Goal: Task Accomplishment & Management: Manage account settings

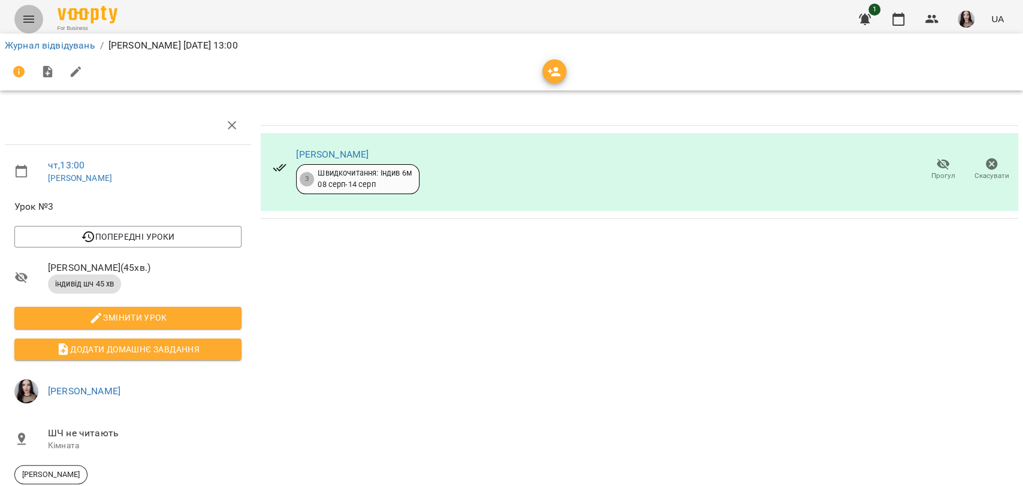
click at [28, 18] on icon "Menu" at bounding box center [29, 19] width 14 height 14
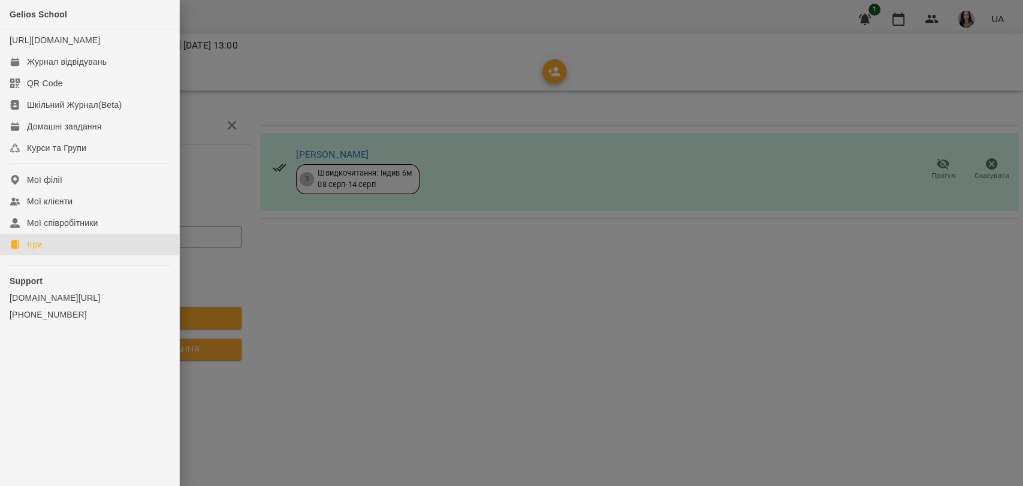
click at [40, 251] on div "Ігри" at bounding box center [34, 245] width 15 height 12
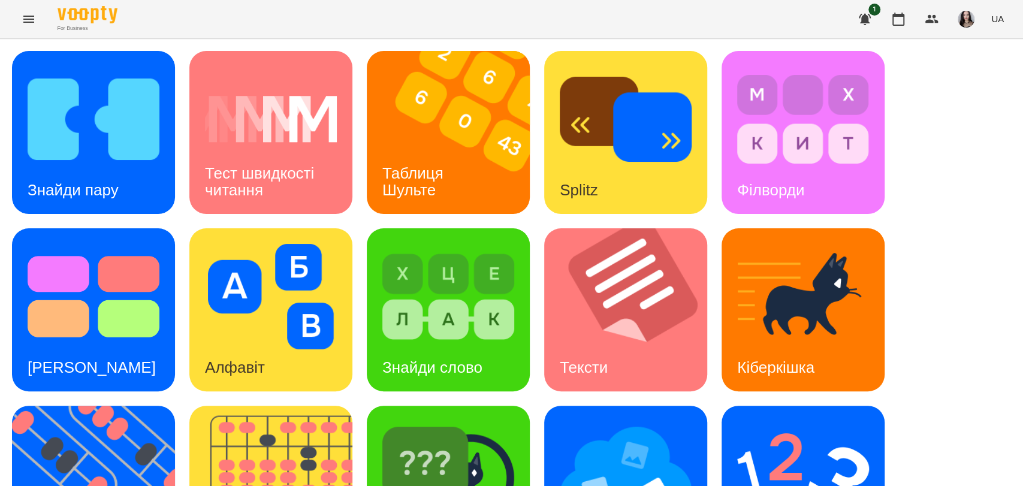
scroll to position [116, 0]
click at [439, 244] on img at bounding box center [448, 296] width 132 height 105
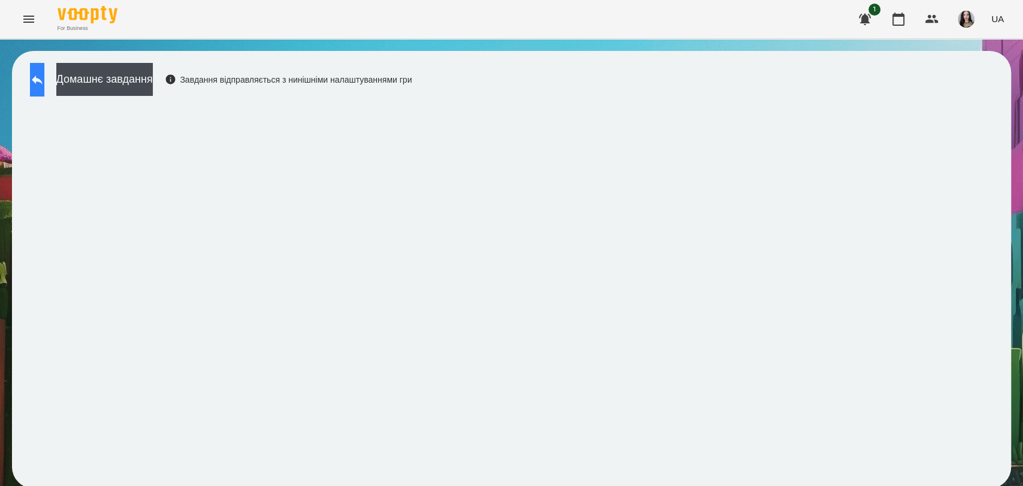
click at [44, 78] on icon at bounding box center [37, 80] width 14 height 14
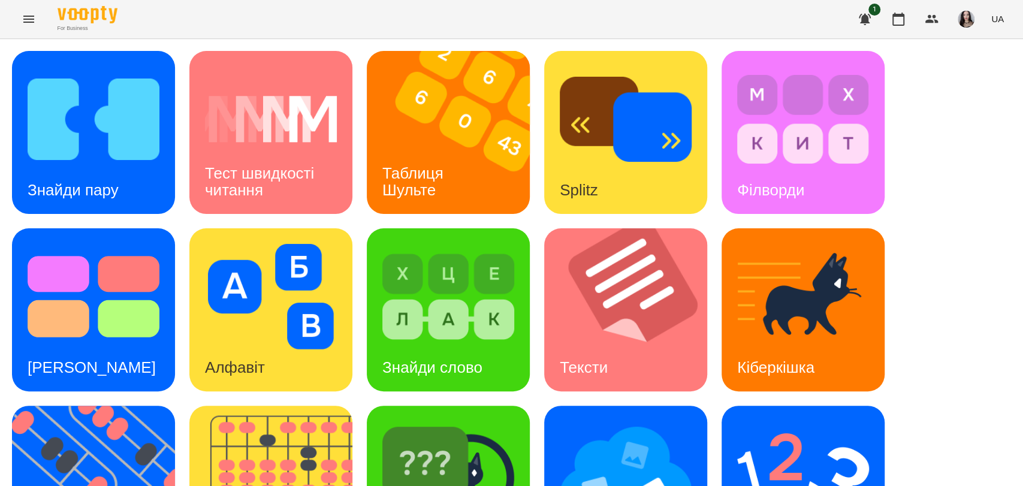
scroll to position [272, 0]
click at [658, 421] on img at bounding box center [626, 473] width 132 height 105
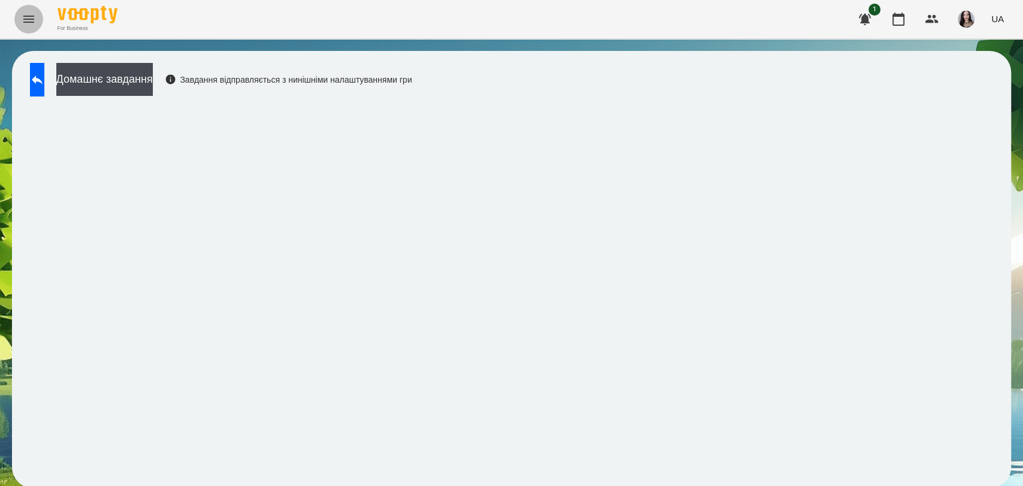
click at [23, 26] on button "Menu" at bounding box center [28, 19] width 29 height 29
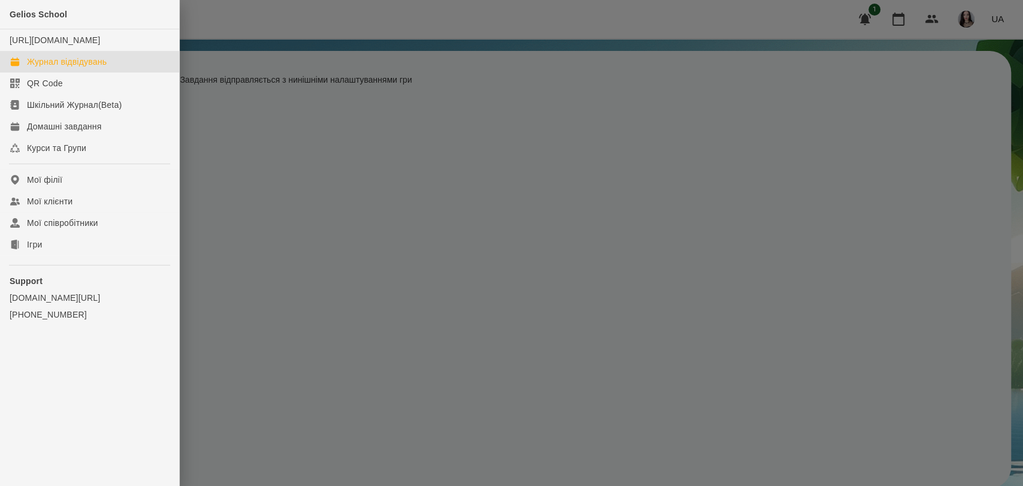
click at [82, 68] on div "Журнал відвідувань" at bounding box center [67, 62] width 80 height 12
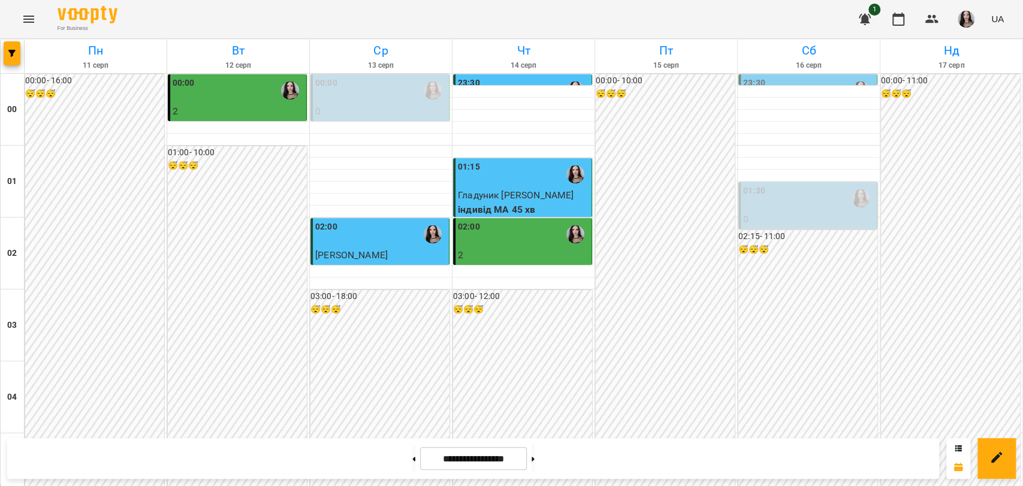
scroll to position [804, 0]
drag, startPoint x: 1000, startPoint y: 283, endPoint x: 994, endPoint y: 346, distance: 63.2
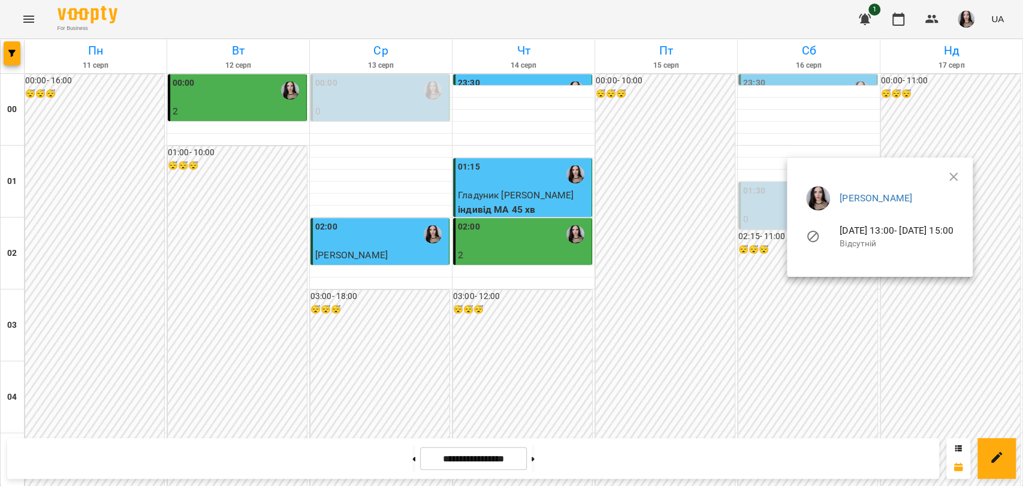
drag, startPoint x: 1015, startPoint y: 304, endPoint x: 1022, endPoint y: 392, distance: 88.4
click at [1022, 392] on div at bounding box center [511, 243] width 1023 height 486
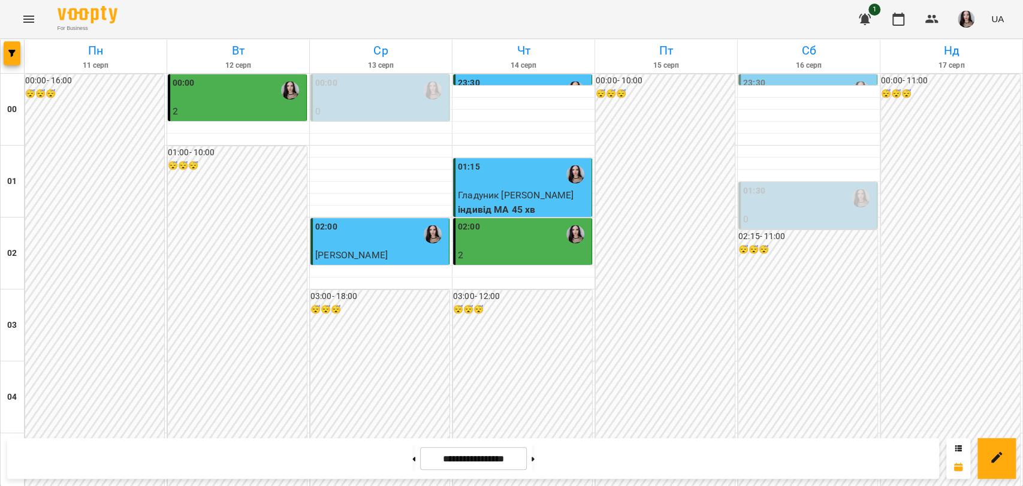
scroll to position [1204, 0]
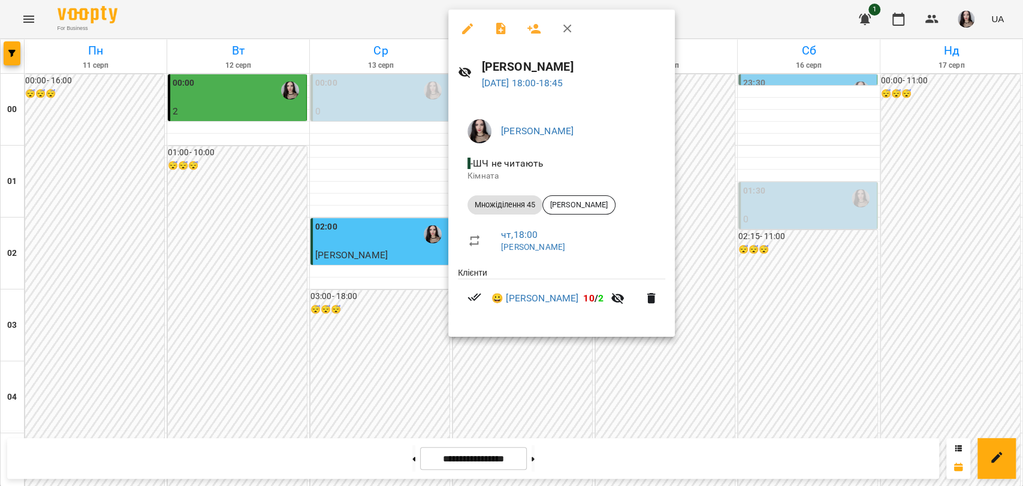
click at [706, 204] on div at bounding box center [511, 243] width 1023 height 486
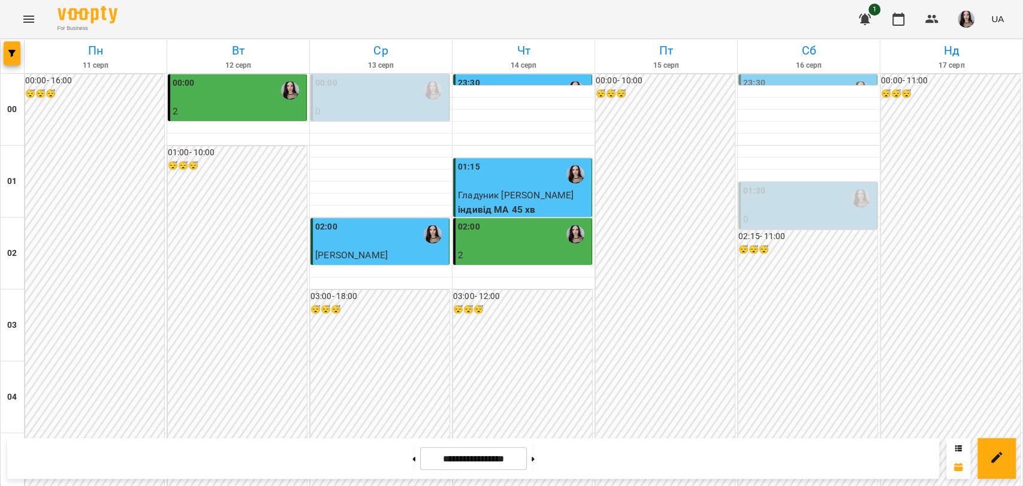
scroll to position [1075, 0]
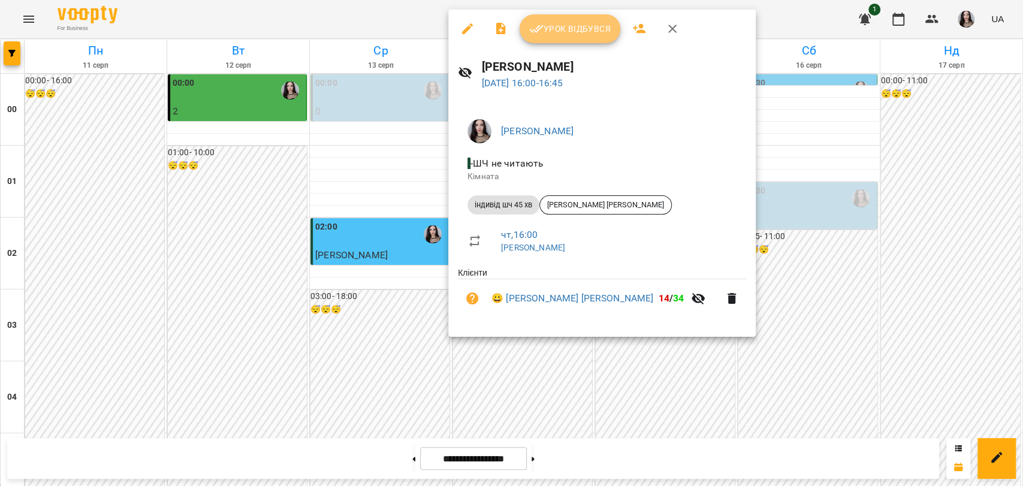
click at [563, 30] on span "Урок відбувся" at bounding box center [570, 29] width 82 height 14
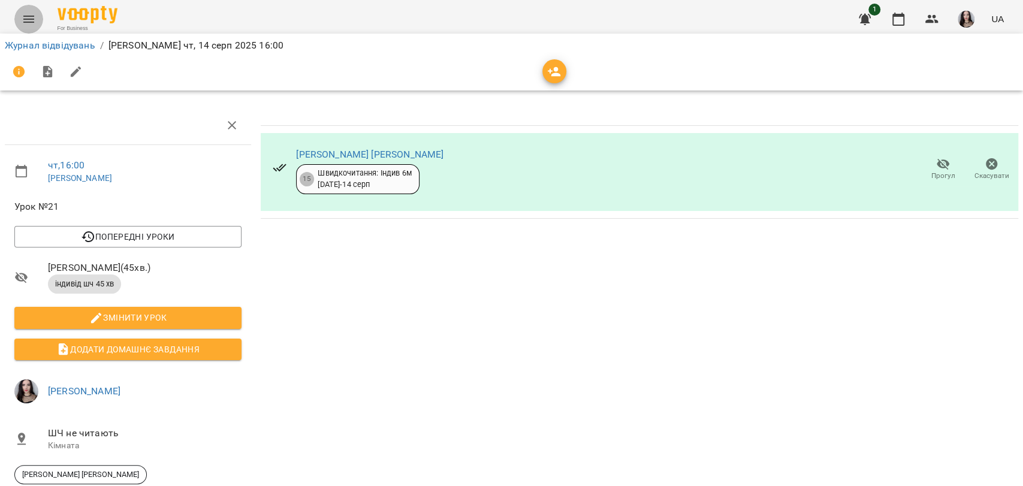
click at [19, 14] on button "Menu" at bounding box center [28, 19] width 29 height 29
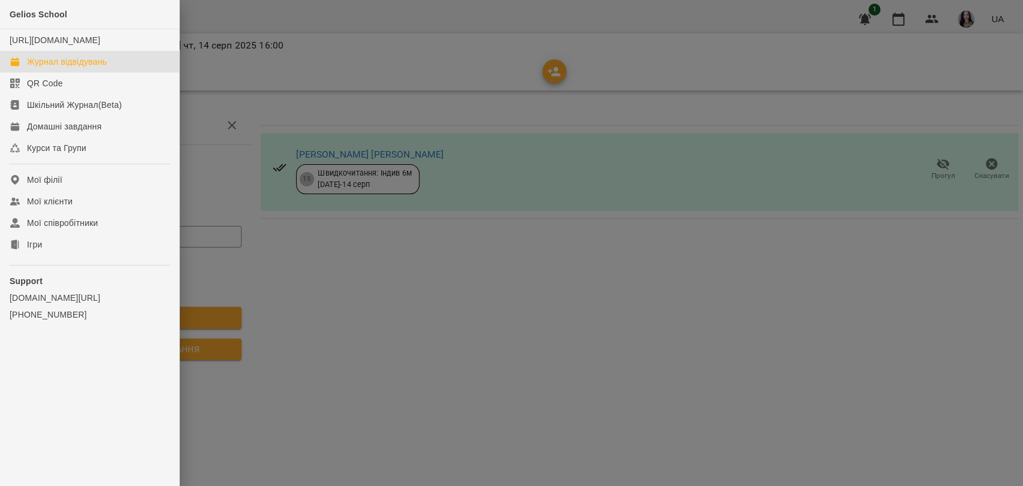
click at [56, 68] on div "Журнал відвідувань" at bounding box center [67, 62] width 80 height 12
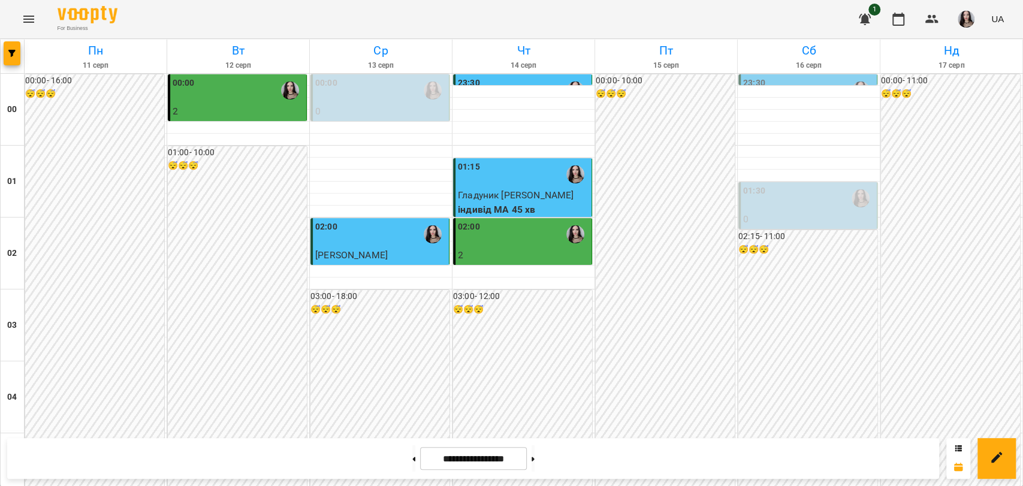
scroll to position [1368, 0]
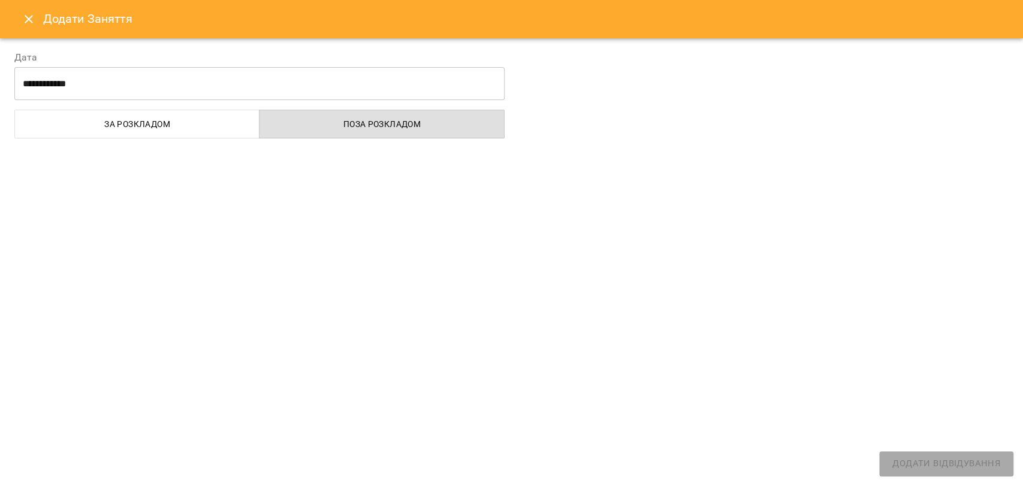
select select "**********"
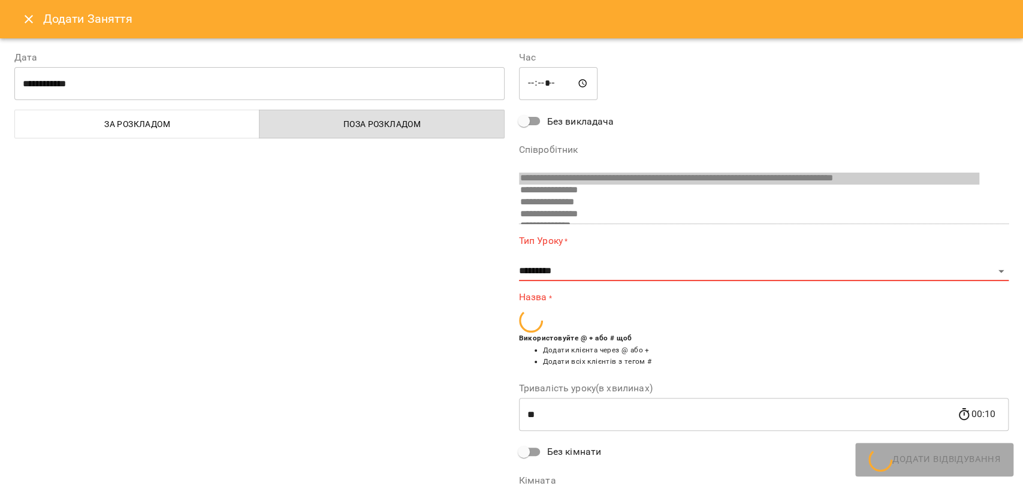
scroll to position [174, 0]
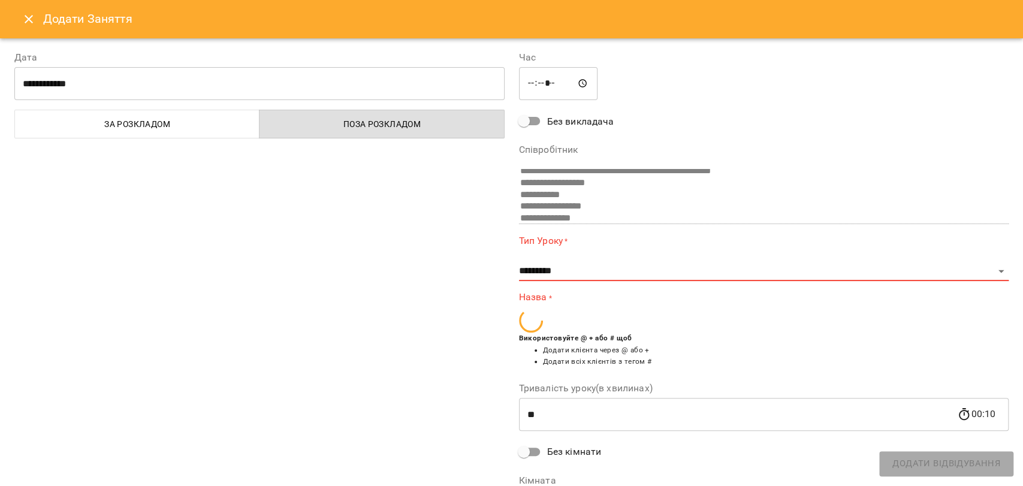
click at [26, 20] on icon "Close" at bounding box center [29, 19] width 8 height 8
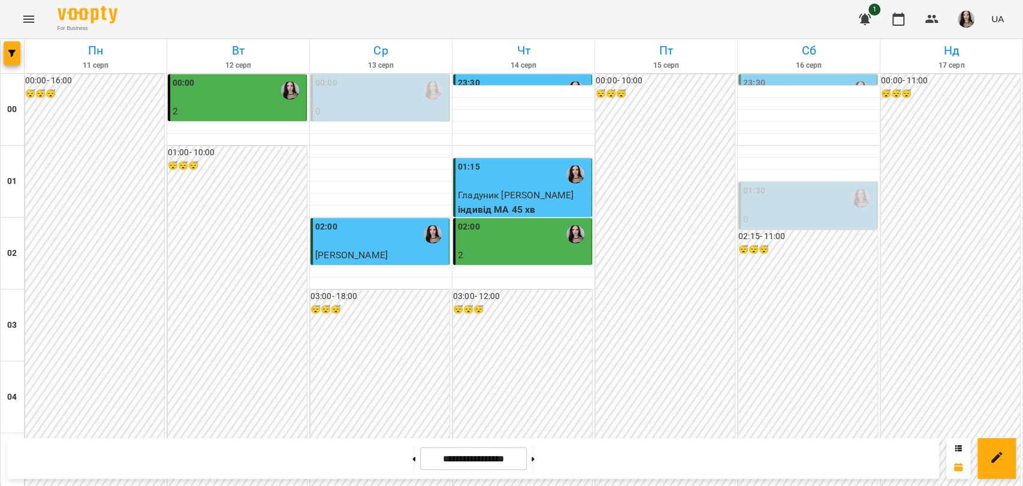
scroll to position [1368, 0]
click at [535, 461] on button at bounding box center [533, 458] width 3 height 26
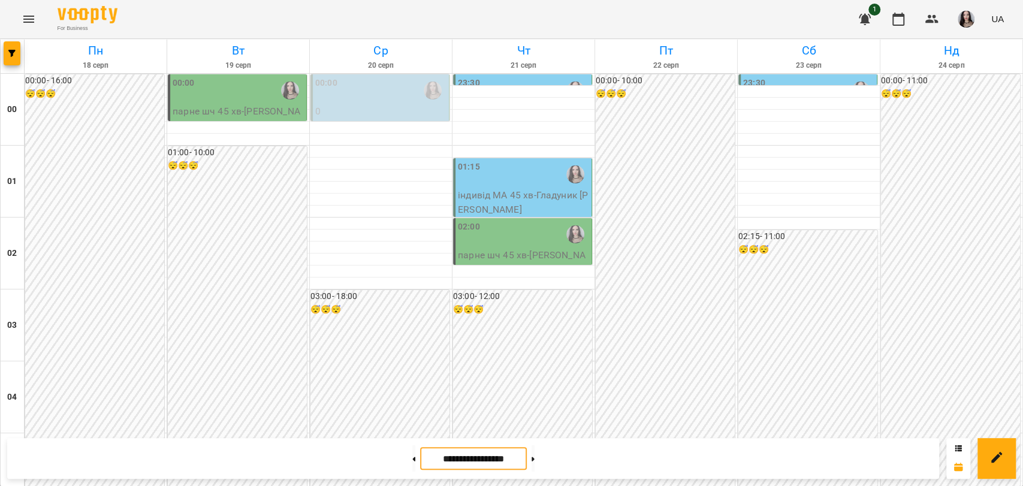
click at [527, 453] on input "**********" at bounding box center [473, 458] width 107 height 23
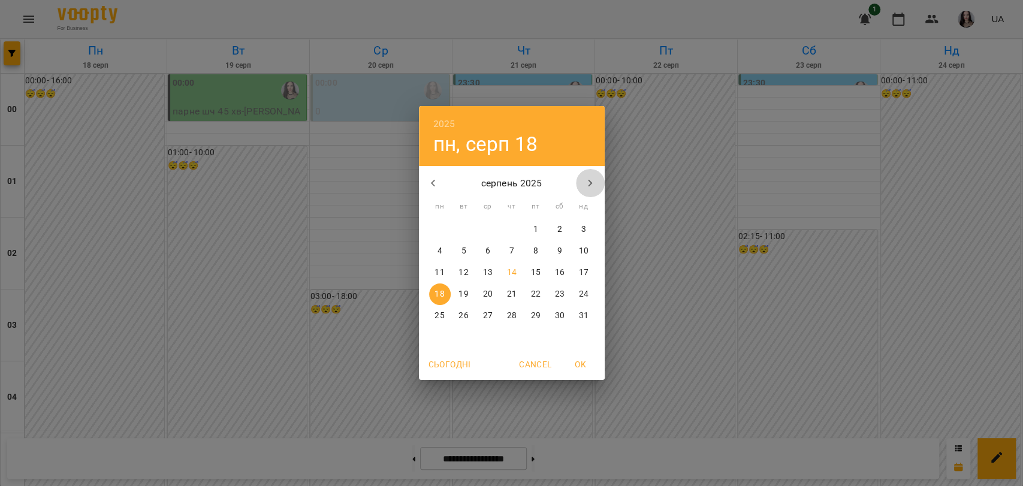
click at [592, 174] on button "button" at bounding box center [590, 183] width 29 height 29
click at [439, 226] on p "1" at bounding box center [439, 230] width 5 height 12
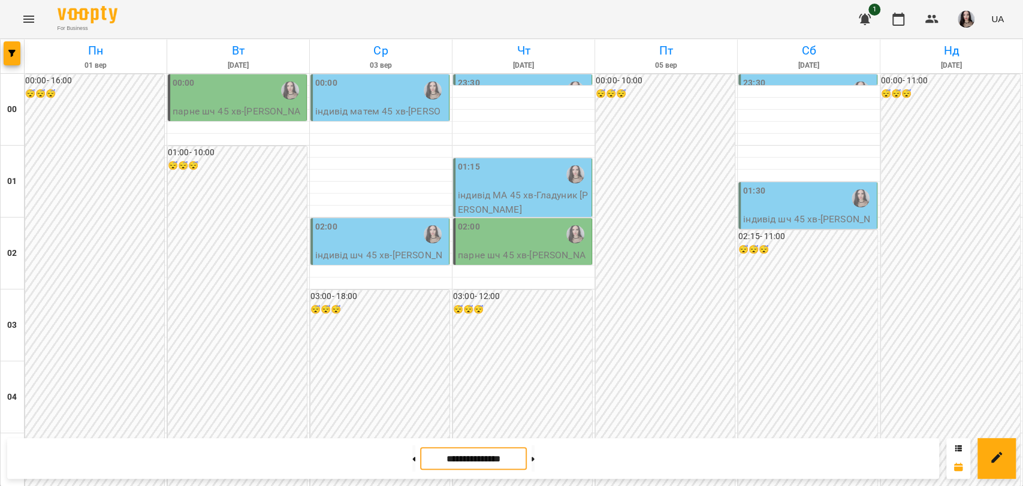
click at [460, 460] on input "**********" at bounding box center [473, 458] width 107 height 23
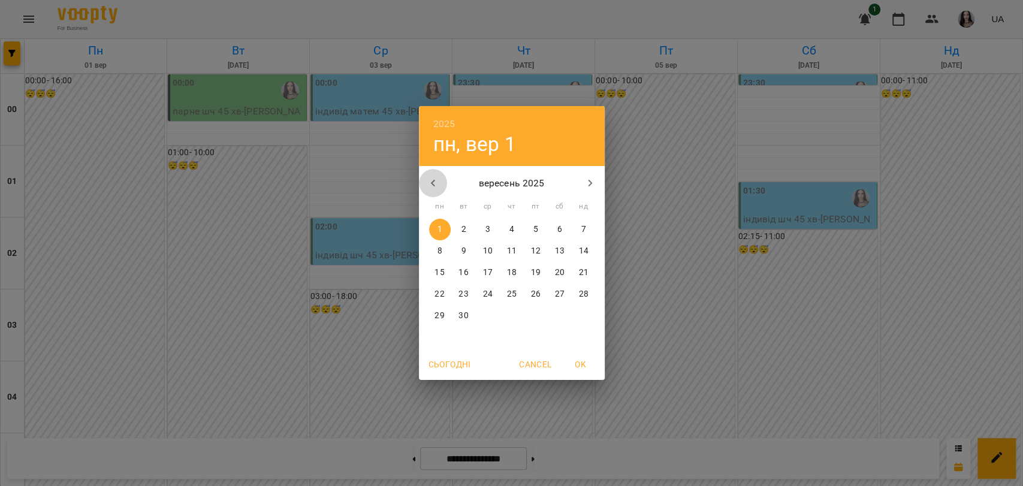
click at [430, 191] on button "button" at bounding box center [433, 183] width 29 height 29
click at [510, 277] on p "14" at bounding box center [511, 273] width 10 height 12
type input "**********"
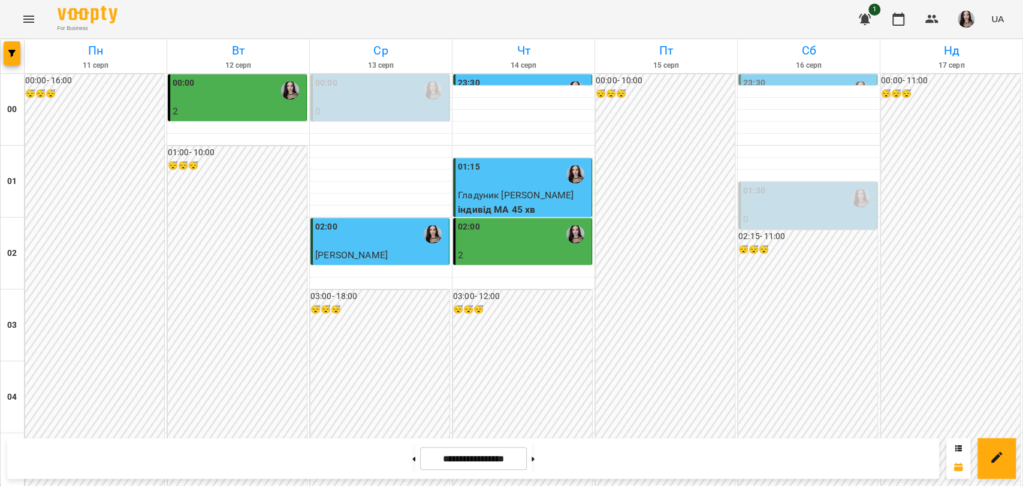
drag, startPoint x: 1012, startPoint y: 371, endPoint x: 1021, endPoint y: 380, distance: 13.1
